Goal: Task Accomplishment & Management: Use online tool/utility

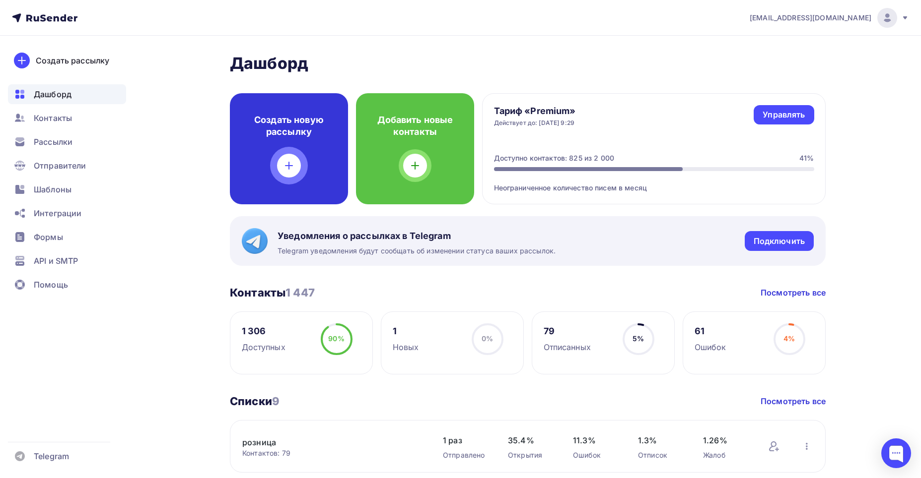
click at [293, 123] on h4 "Создать новую рассылку" at bounding box center [289, 126] width 86 height 24
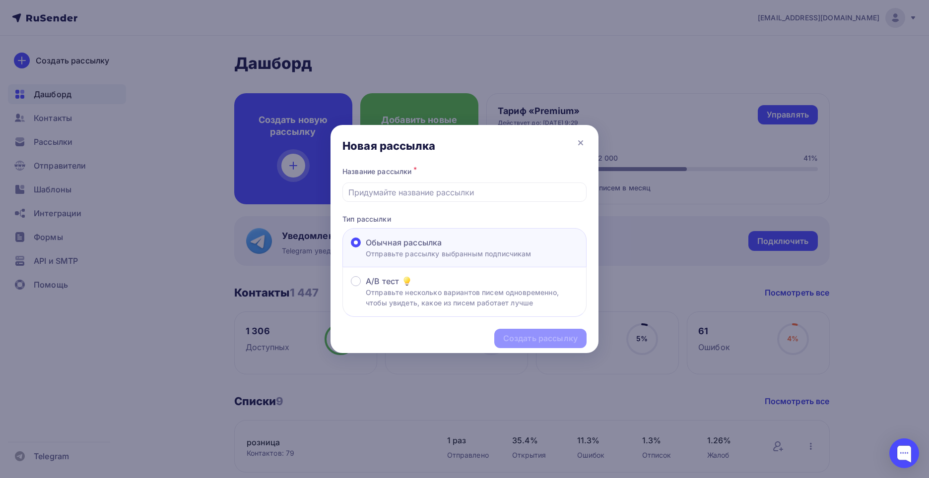
click at [420, 240] on span "Обычная рассылка" at bounding box center [404, 243] width 76 height 12
click at [366, 249] on input "Обычная рассылка Отправьте рассылку выбранным подписчикам" at bounding box center [366, 249] width 0 height 0
click at [402, 196] on input "text" at bounding box center [464, 193] width 233 height 12
type input "Информация"
click at [530, 337] on div "Создать рассылку" at bounding box center [540, 338] width 74 height 11
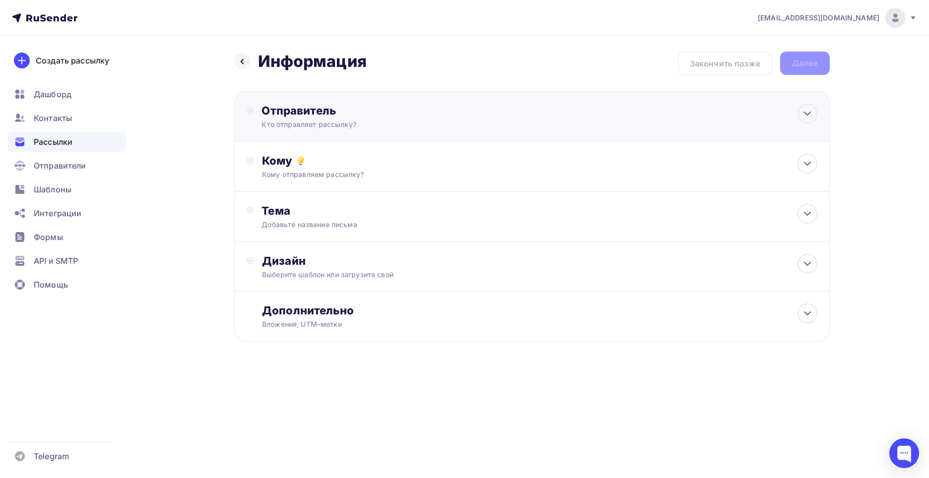
click at [314, 108] on div "Отправитель" at bounding box center [369, 111] width 215 height 14
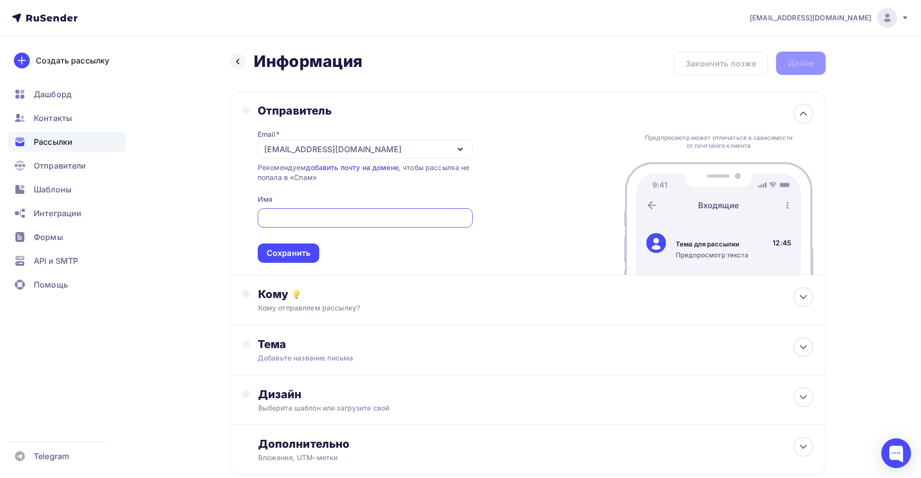
click at [315, 214] on input "text" at bounding box center [364, 218] width 203 height 12
type input "[PERSON_NAME]"
click at [297, 252] on div "Сохранить" at bounding box center [288, 253] width 44 height 11
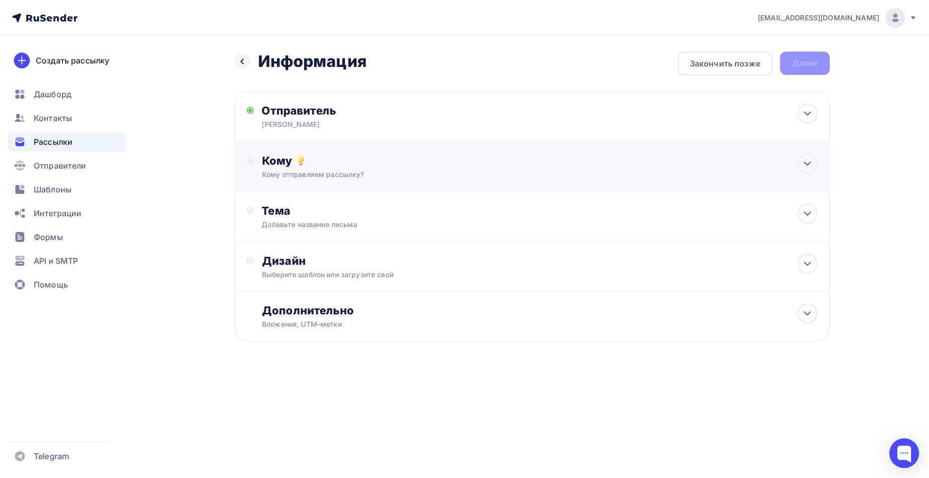
click at [273, 160] on div "Кому" at bounding box center [539, 161] width 555 height 14
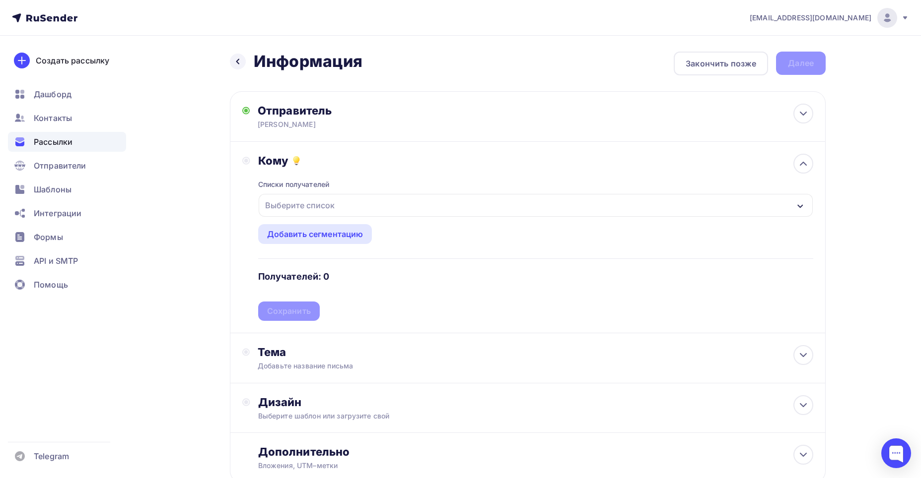
click at [801, 203] on icon "button" at bounding box center [800, 206] width 8 height 8
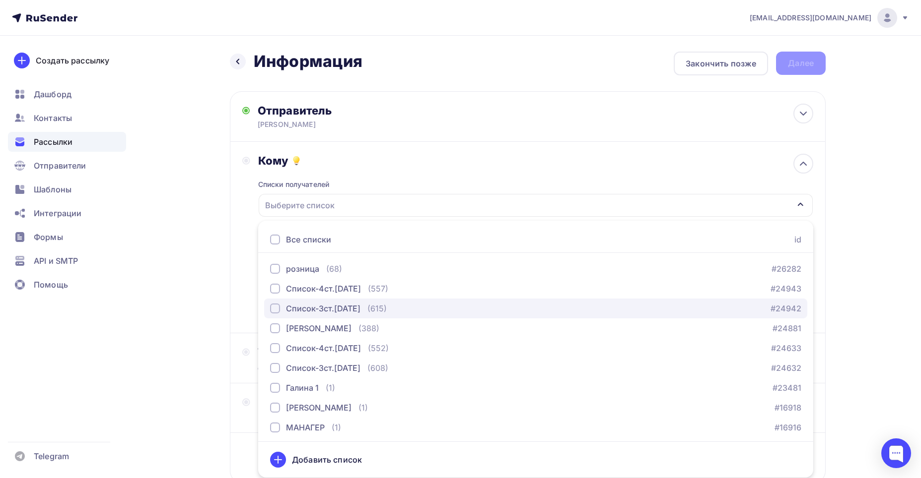
click at [275, 306] on div "button" at bounding box center [275, 309] width 10 height 10
click at [357, 206] on div "Список-3ст.[DATE]" at bounding box center [536, 205] width 554 height 23
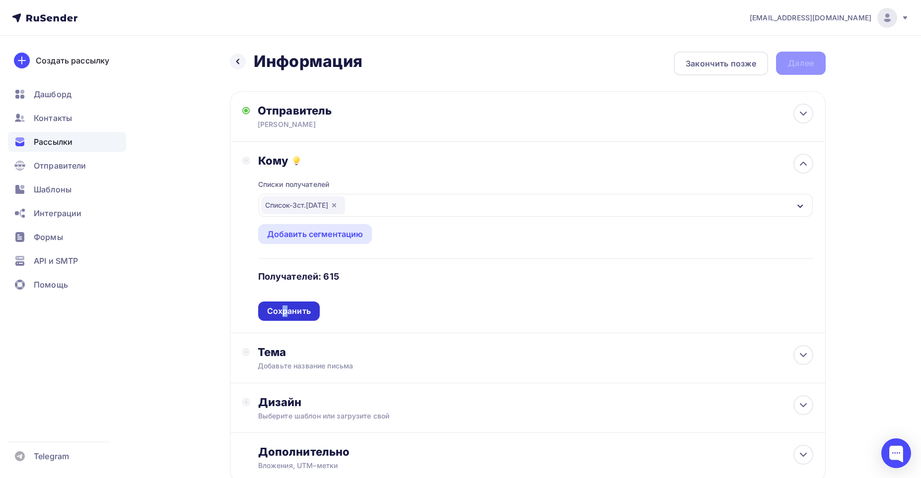
click at [286, 311] on div "Сохранить" at bounding box center [289, 311] width 44 height 11
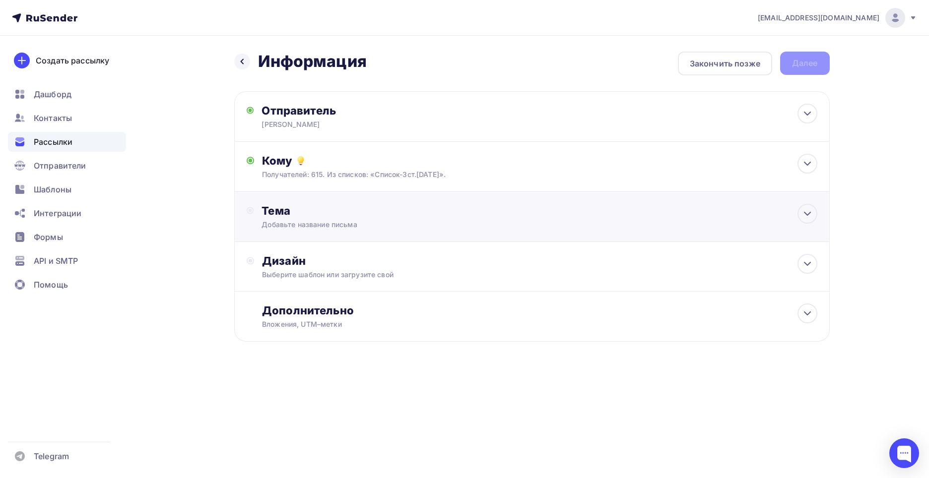
click at [279, 211] on div "Тема" at bounding box center [360, 211] width 196 height 14
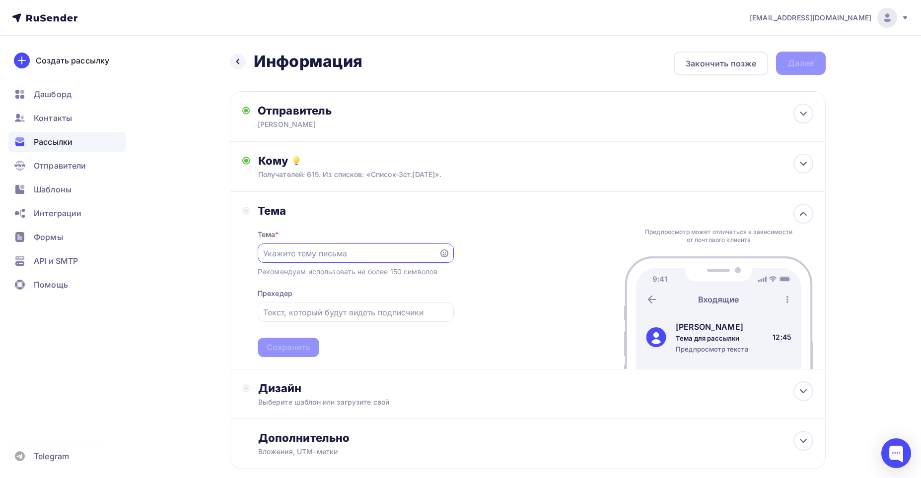
click at [286, 253] on input "text" at bounding box center [348, 254] width 170 height 12
type input "Информация по остаткам и ценам."
click at [281, 346] on div "Сохранить" at bounding box center [288, 347] width 44 height 11
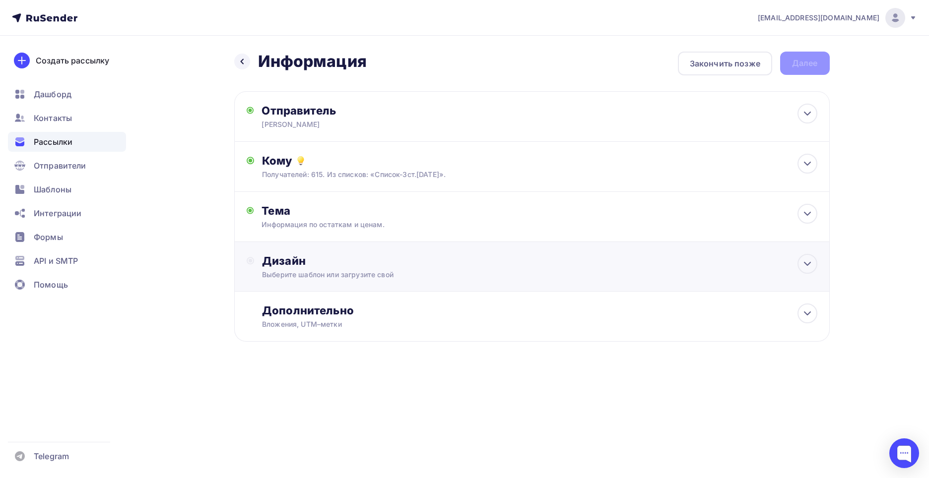
click at [290, 261] on div "Дизайн" at bounding box center [539, 261] width 555 height 14
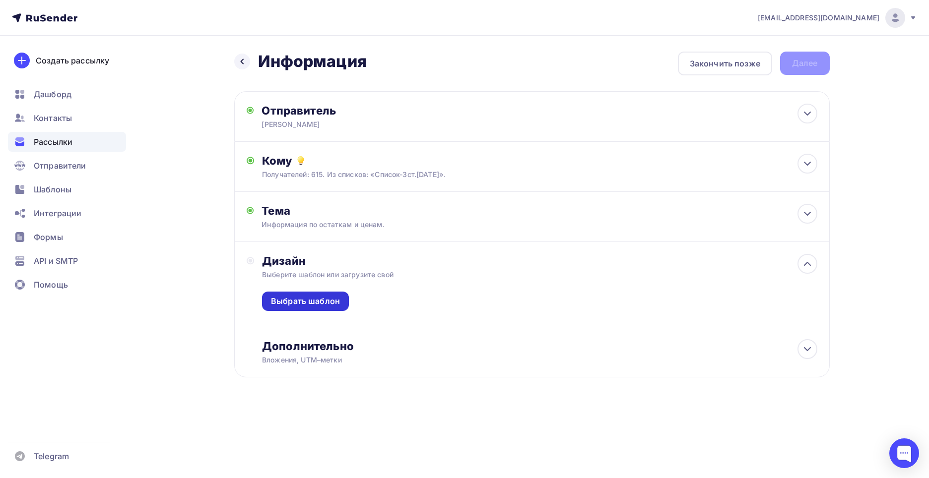
click at [300, 302] on div "Выбрать шаблон" at bounding box center [305, 301] width 69 height 11
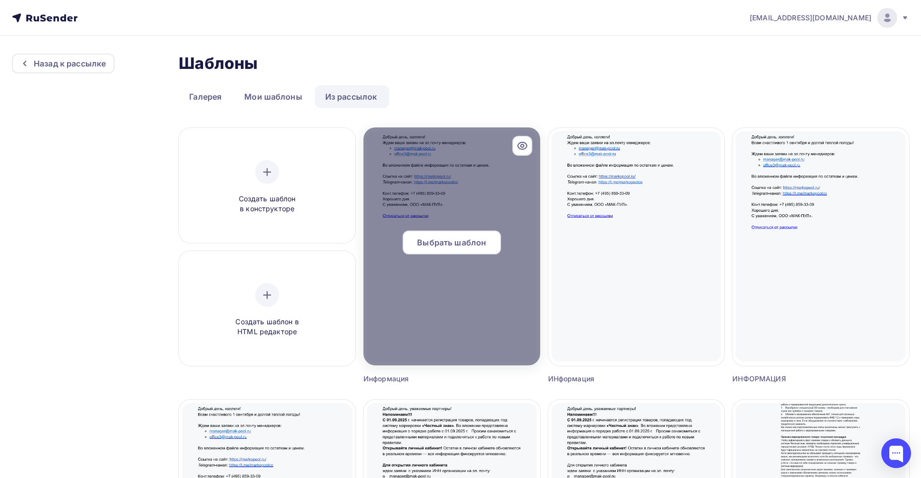
click at [441, 240] on span "Выбрать шаблон" at bounding box center [451, 243] width 69 height 12
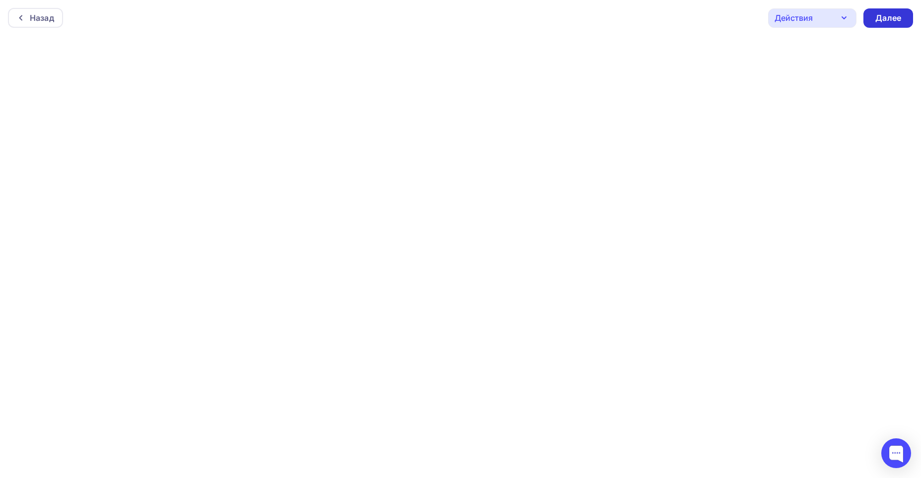
click at [896, 17] on div "Далее" at bounding box center [888, 17] width 26 height 11
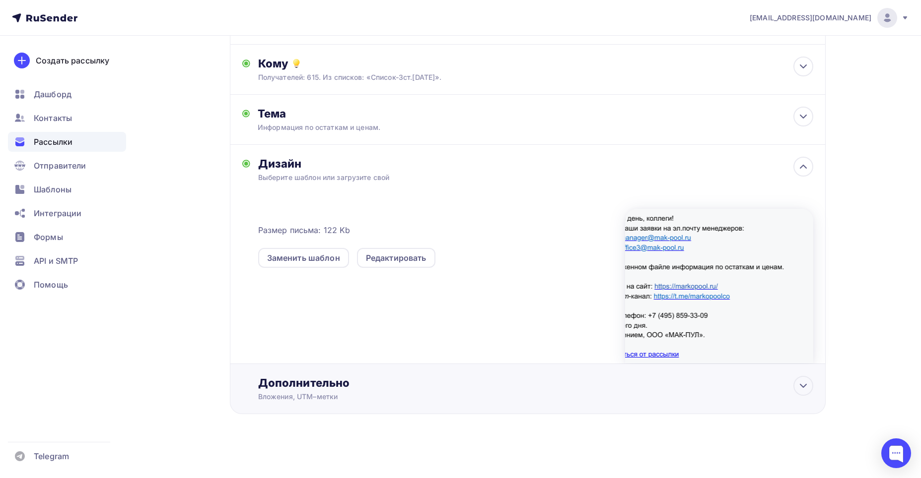
click at [282, 385] on div "Дополнительно" at bounding box center [535, 383] width 555 height 14
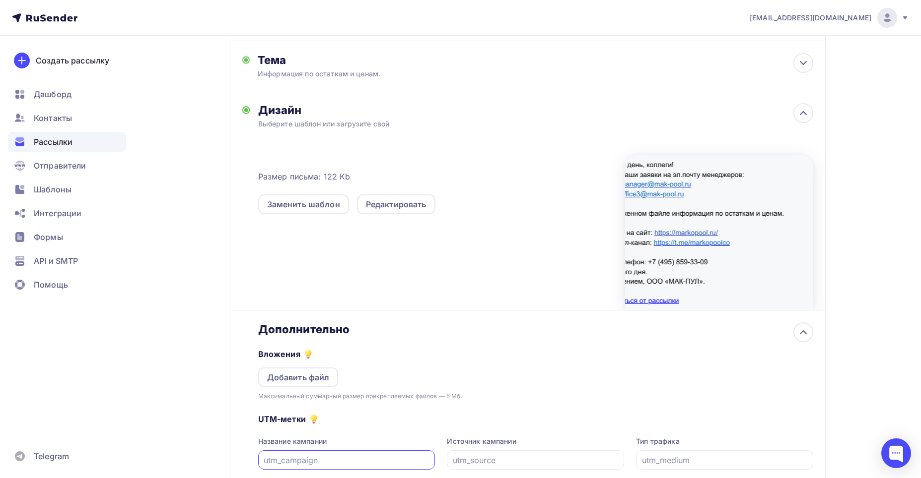
scroll to position [196, 0]
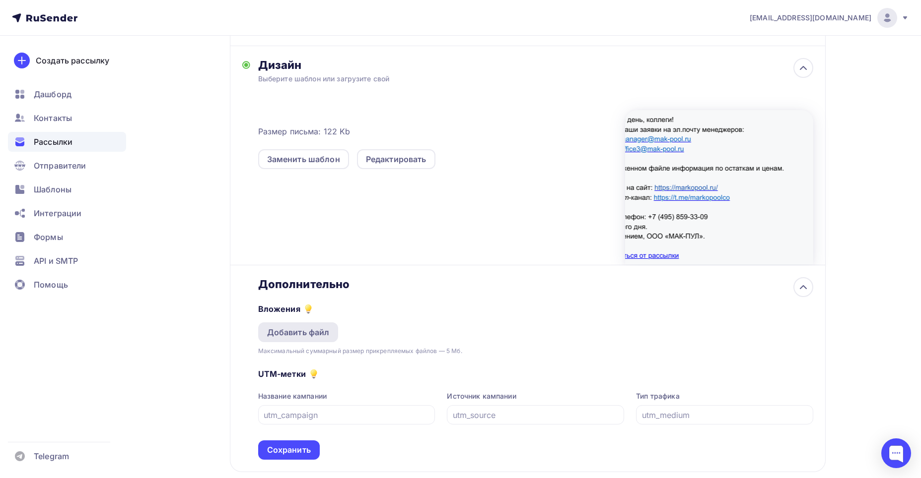
click at [291, 330] on div "Добавить файл" at bounding box center [298, 333] width 63 height 12
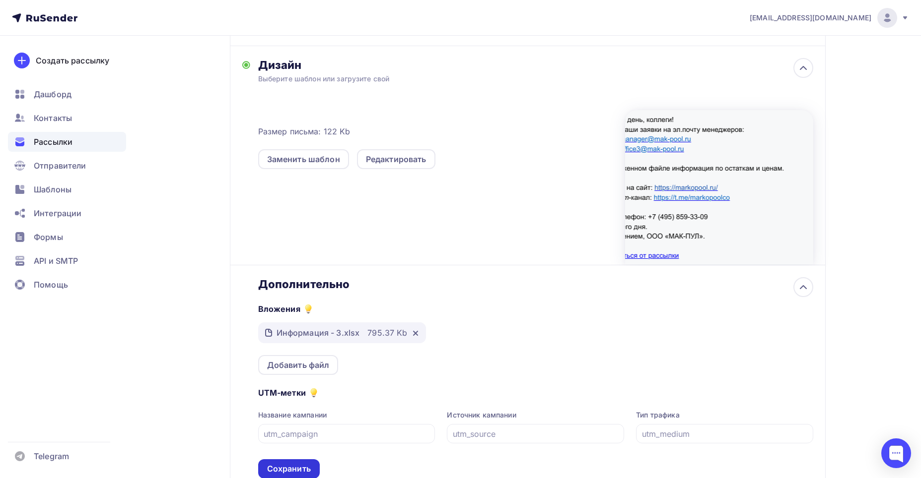
click at [299, 469] on div "Сохранить" at bounding box center [289, 468] width 44 height 11
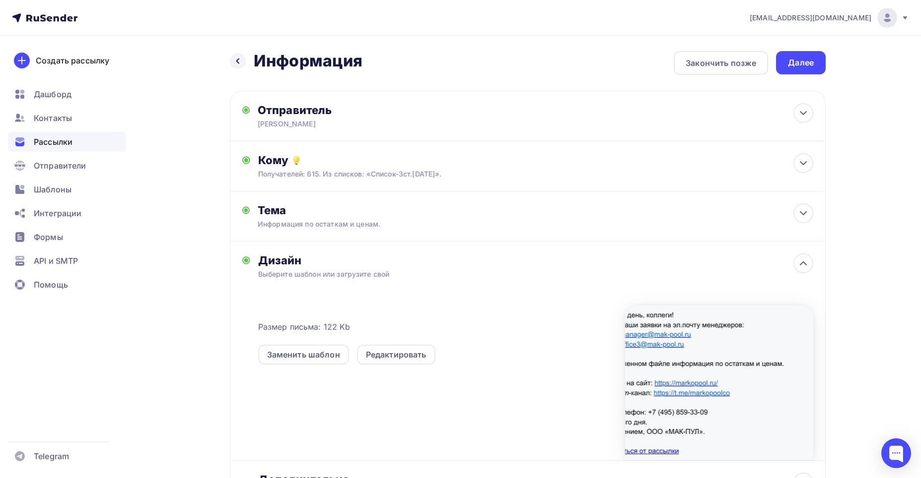
scroll to position [0, 0]
drag, startPoint x: 808, startPoint y: 61, endPoint x: 773, endPoint y: 91, distance: 46.5
click at [807, 62] on div "Далее" at bounding box center [801, 63] width 26 height 11
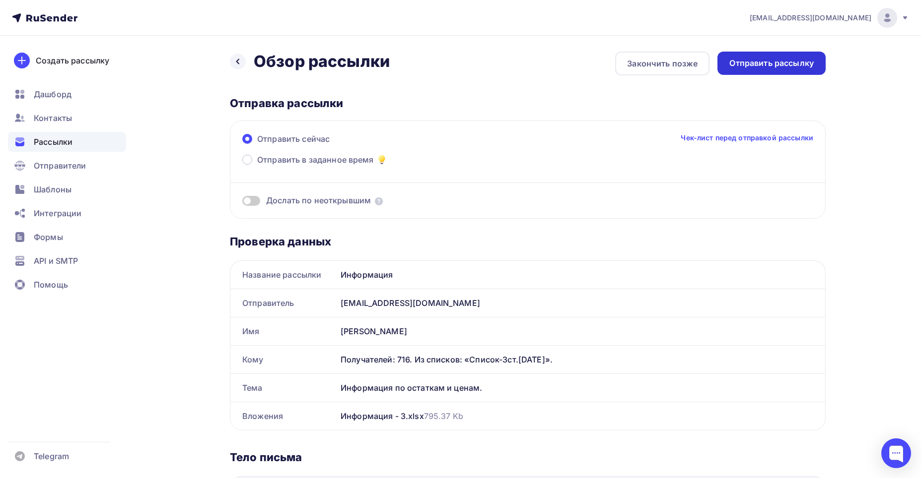
click at [770, 59] on div "Отправить рассылку" at bounding box center [771, 63] width 84 height 11
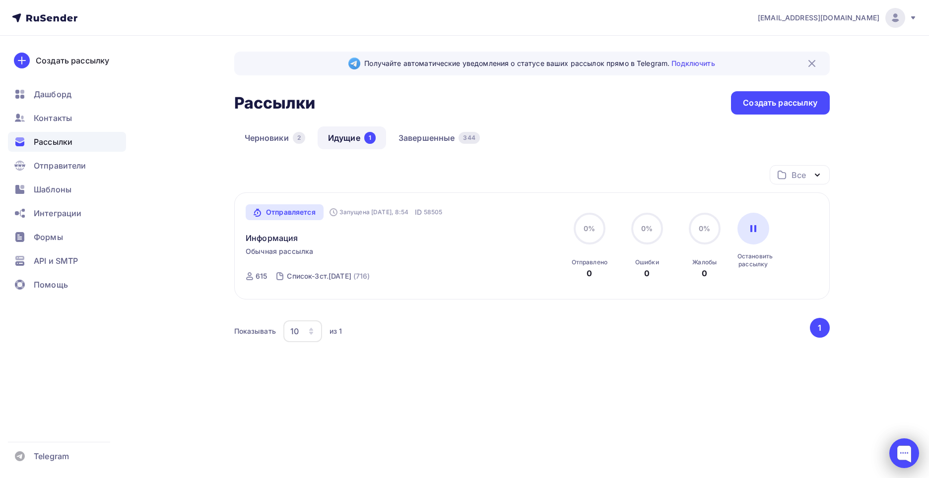
click at [909, 459] on div at bounding box center [904, 454] width 30 height 30
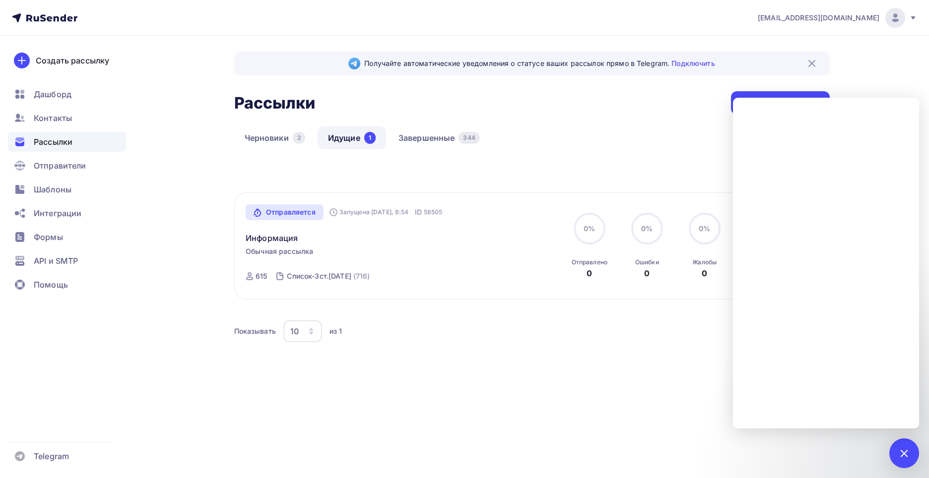
click at [814, 61] on img at bounding box center [812, 64] width 12 height 12
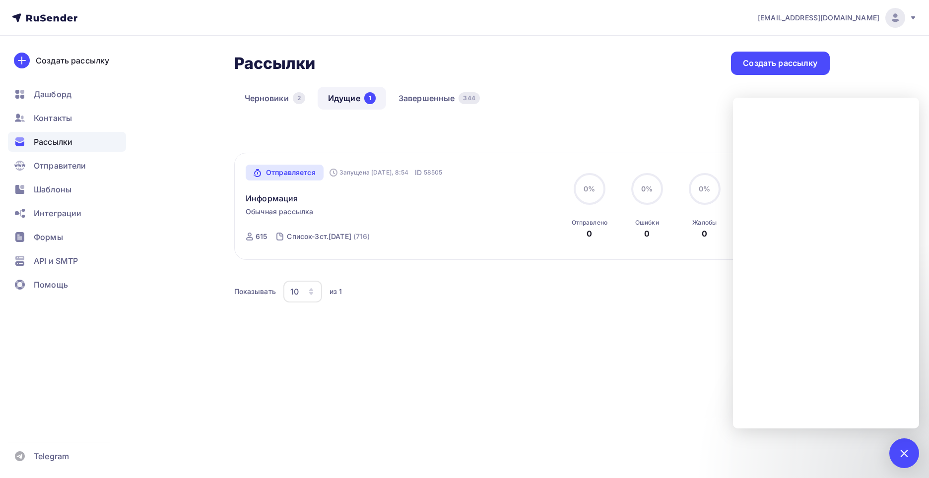
drag, startPoint x: 599, startPoint y: 290, endPoint x: 599, endPoint y: 302, distance: 11.9
click at [598, 289] on div "Показывать 10 10 20 50 100 из 1" at bounding box center [521, 291] width 574 height 23
drag, startPoint x: 904, startPoint y: 453, endPoint x: 777, endPoint y: 427, distance: 129.6
click at [899, 450] on div at bounding box center [904, 454] width 30 height 30
